Goal: Use online tool/utility: Utilize a website feature to perform a specific function

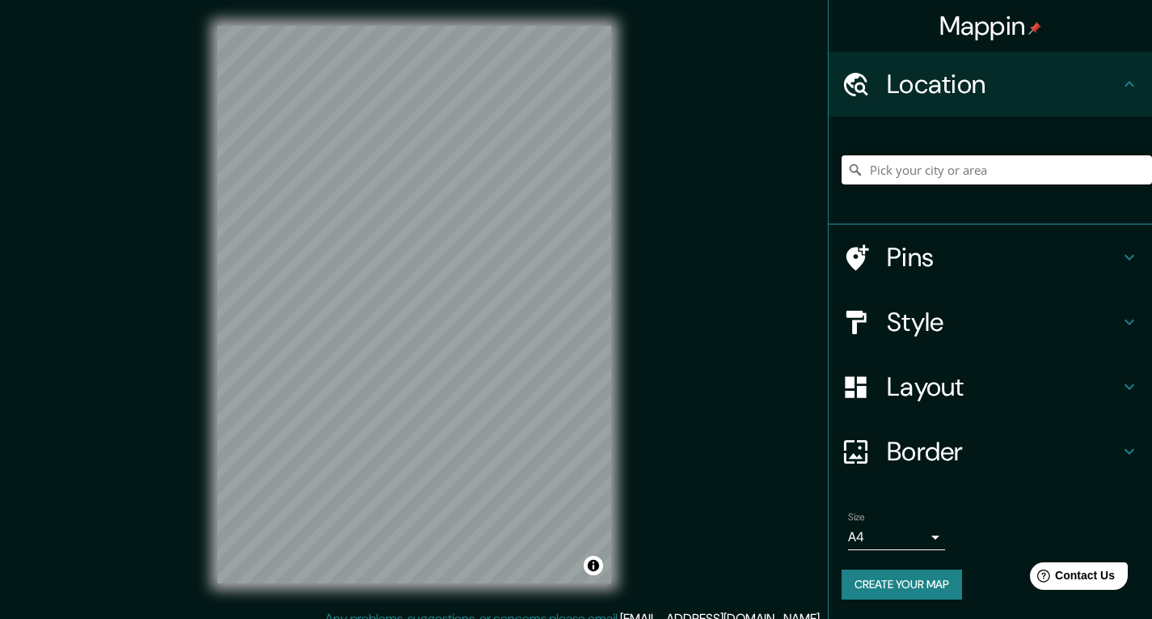
click at [935, 174] on input "Pick your city or area" at bounding box center [997, 169] width 310 height 29
paste input "8GC2+J5C, [GEOGRAPHIC_DATA][PERSON_NAME] (EPS, [GEOGRAPHIC_DATA] 32000"
type input "[GEOGRAPHIC_DATA], [GEOGRAPHIC_DATA], [GEOGRAPHIC_DATA]"
click at [298, 153] on div "Mappin Location [GEOGRAPHIC_DATA], [GEOGRAPHIC_DATA], [GEOGRAPHIC_DATA] [GEOGRA…" at bounding box center [576, 317] width 1152 height 635
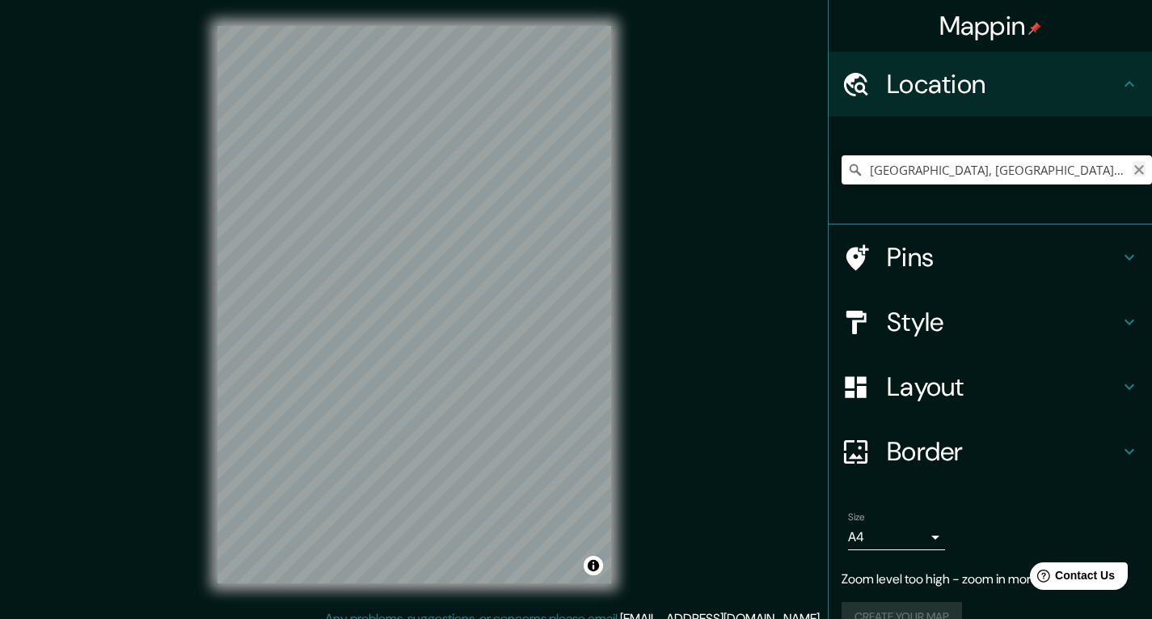
click at [1133, 169] on icon "Clear" at bounding box center [1139, 169] width 13 height 13
paste input "8GC2+J5C, [GEOGRAPHIC_DATA][PERSON_NAME] (EPS, [GEOGRAPHIC_DATA] 32000"
type input "[GEOGRAPHIC_DATA], [GEOGRAPHIC_DATA], [GEOGRAPHIC_DATA]"
click at [103, 321] on div "Mappin Location [GEOGRAPHIC_DATA], [GEOGRAPHIC_DATA], [GEOGRAPHIC_DATA] [GEOGRA…" at bounding box center [576, 317] width 1152 height 635
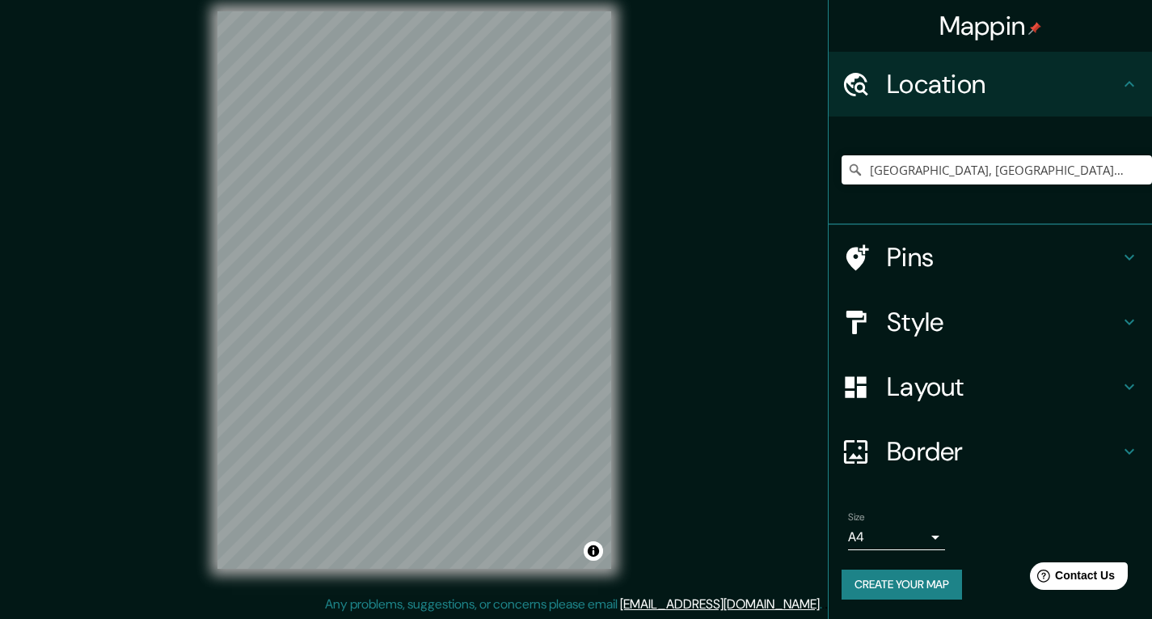
scroll to position [15, 0]
click at [960, 393] on h4 "Layout" at bounding box center [1003, 386] width 233 height 32
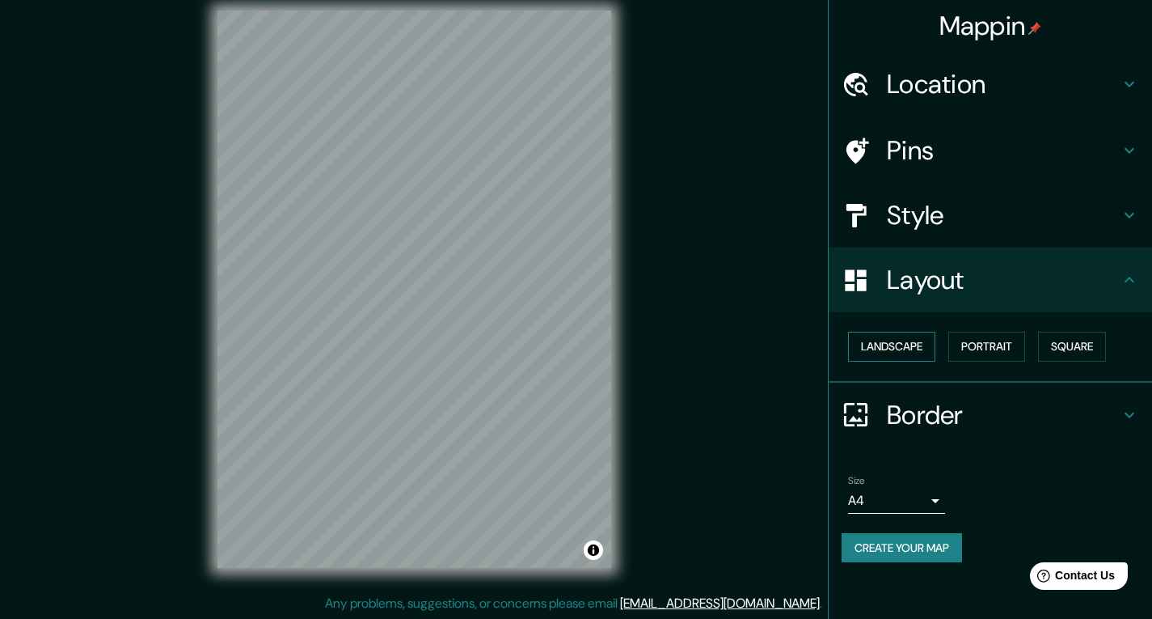
click at [902, 342] on button "Landscape" at bounding box center [891, 347] width 87 height 30
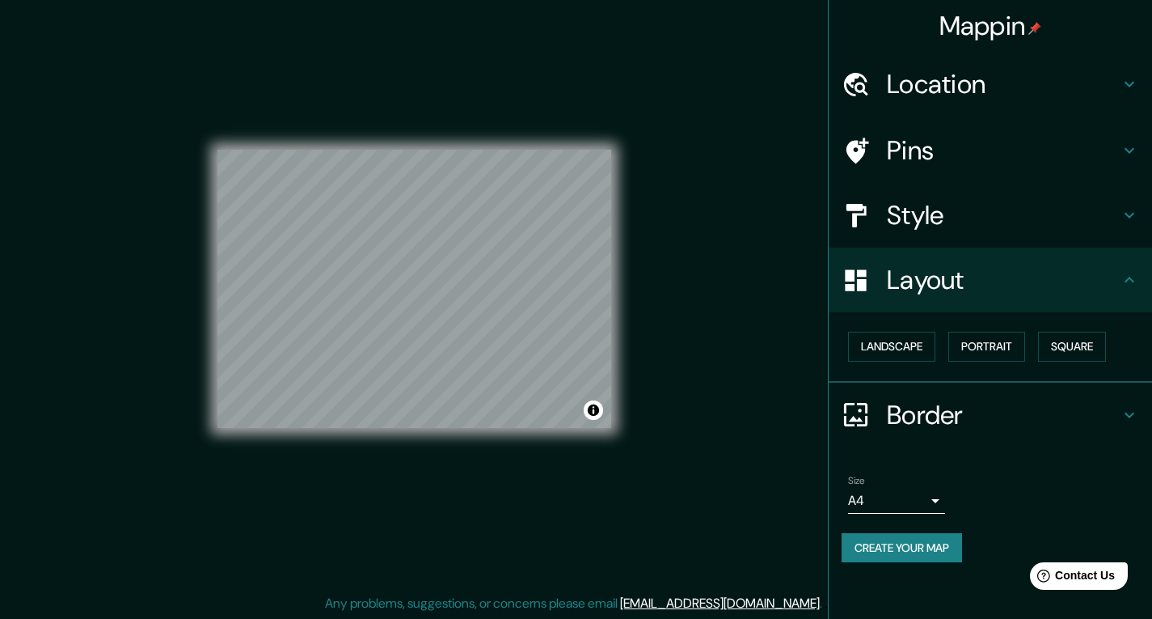
click at [1075, 219] on h4 "Style" at bounding box center [1003, 215] width 233 height 32
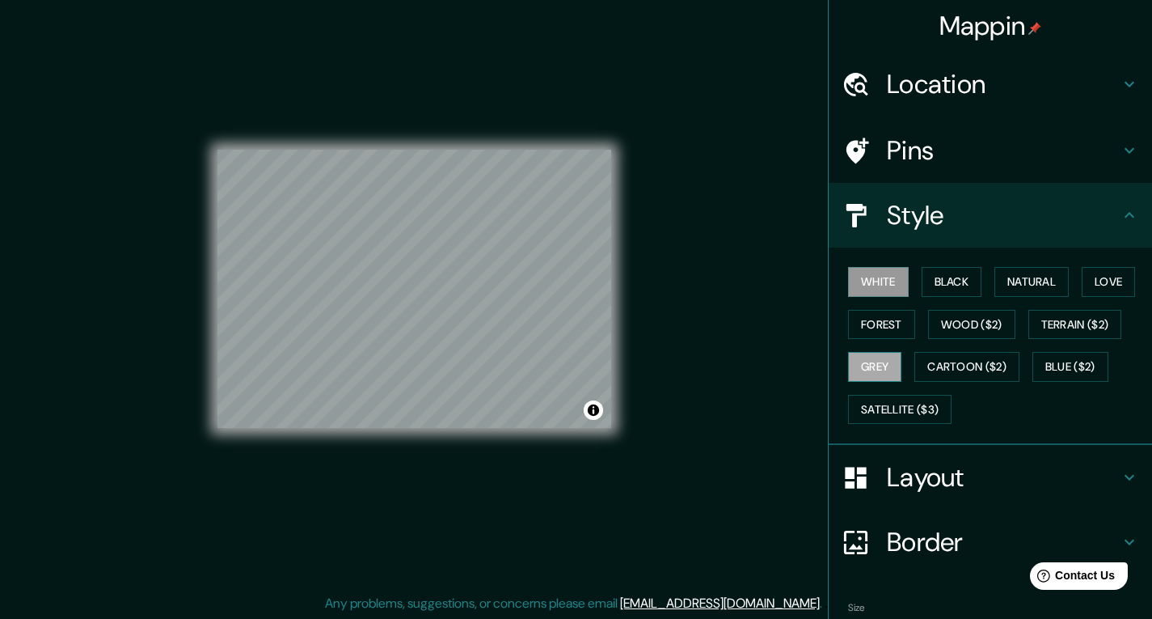
click at [856, 363] on button "Grey" at bounding box center [874, 367] width 53 height 30
click at [868, 330] on button "Forest" at bounding box center [881, 325] width 67 height 30
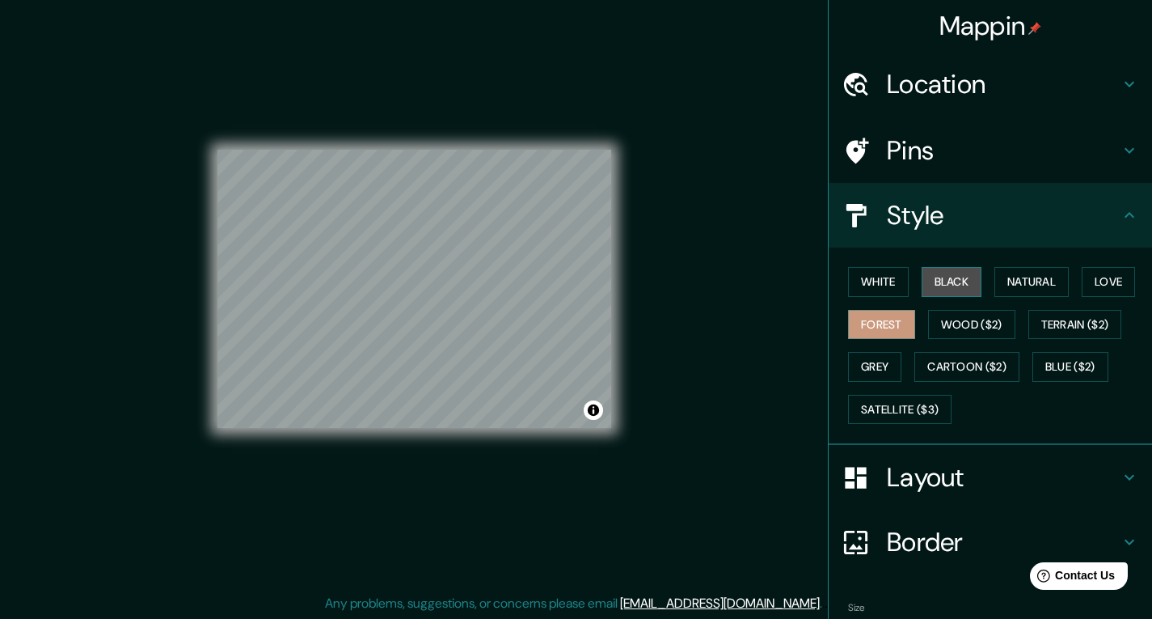
click at [922, 281] on button "Black" at bounding box center [952, 282] width 61 height 30
click at [878, 271] on button "White" at bounding box center [878, 282] width 61 height 30
click at [945, 273] on button "Black" at bounding box center [952, 282] width 61 height 30
click at [881, 277] on button "White" at bounding box center [878, 282] width 61 height 30
